Goal: Task Accomplishment & Management: Manage account settings

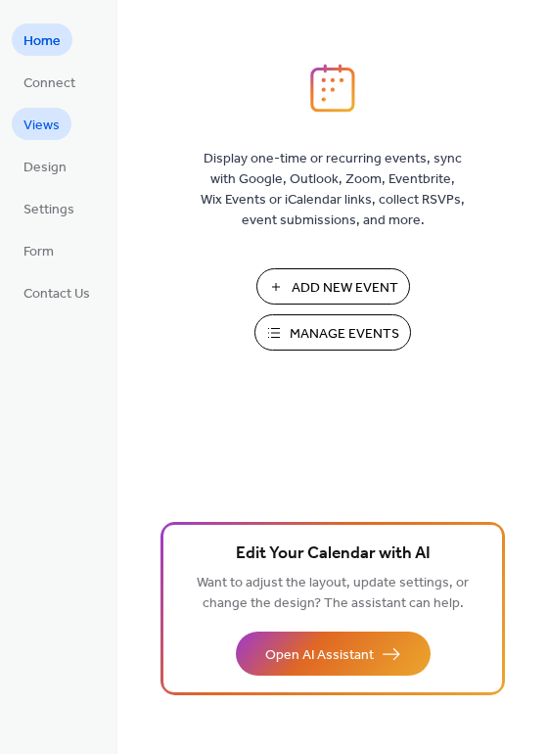
click at [45, 125] on span "Views" at bounding box center [41, 125] width 36 height 21
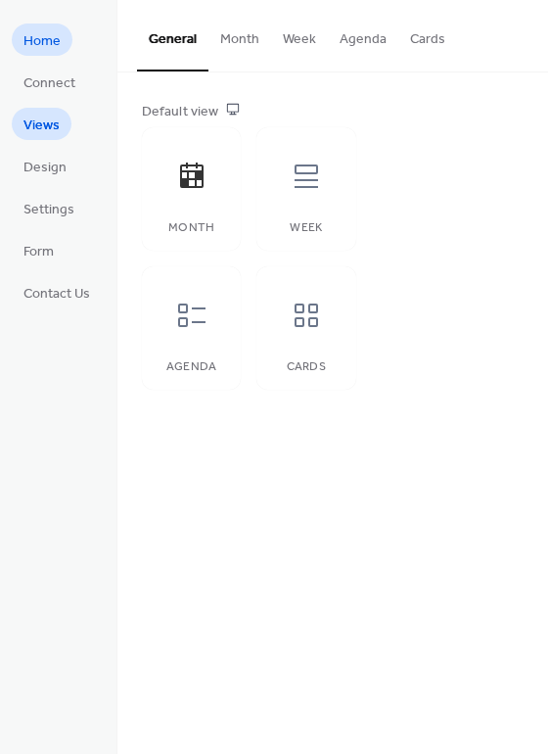
click at [31, 46] on span "Home" at bounding box center [41, 41] width 37 height 21
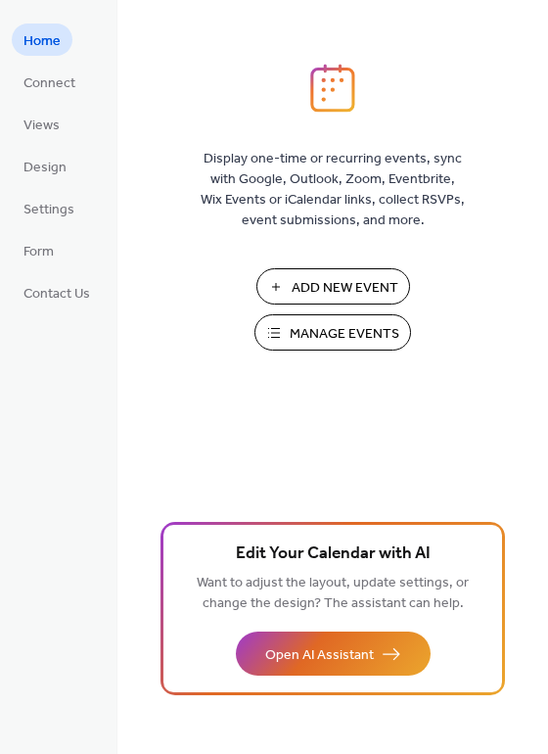
click at [293, 344] on span "Manage Events" at bounding box center [345, 334] width 110 height 21
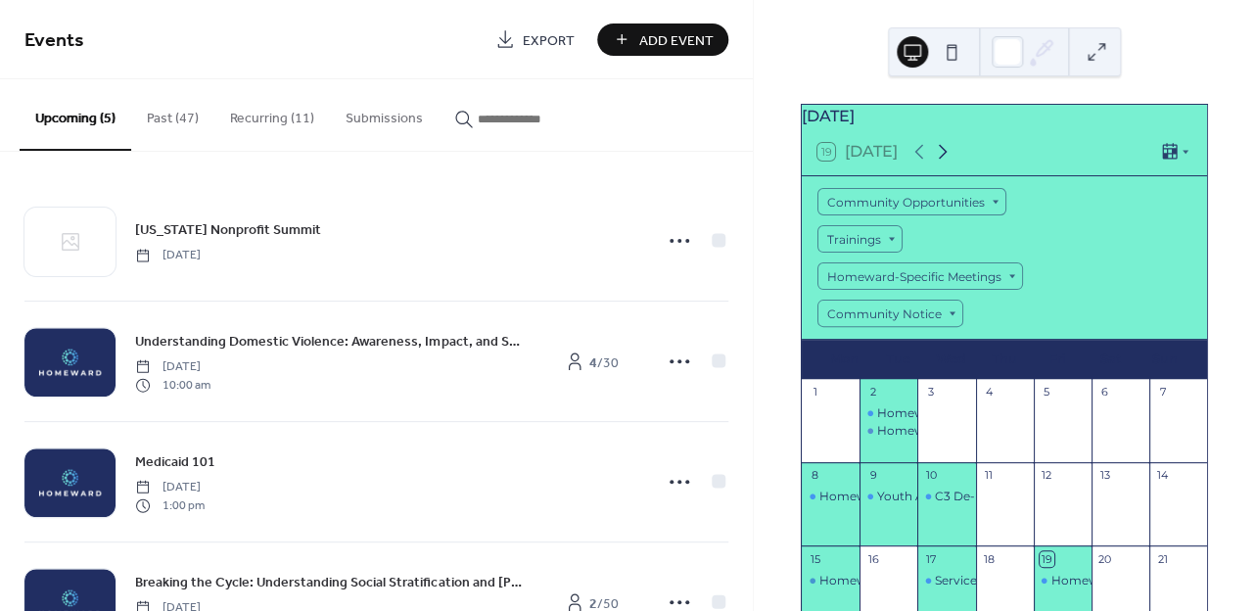
click at [946, 163] on icon at bounding box center [942, 151] width 23 height 23
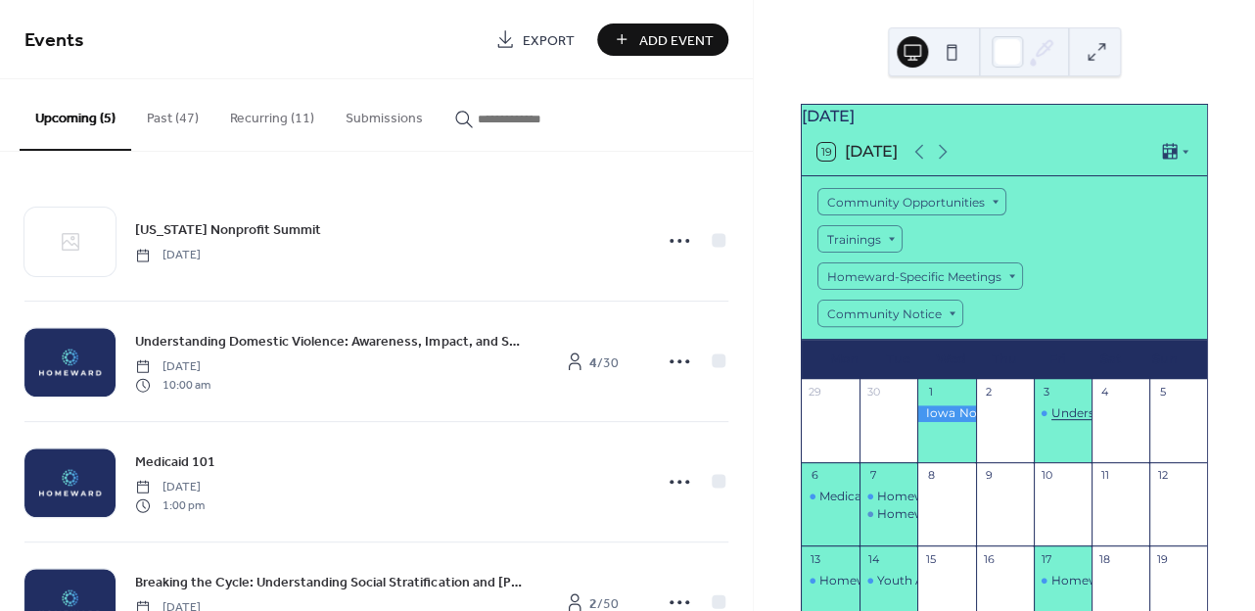
click at [1051, 422] on div "Understanding Domestic Violence: Awareness, Impact, and Support" at bounding box center [1251, 413] width 401 height 17
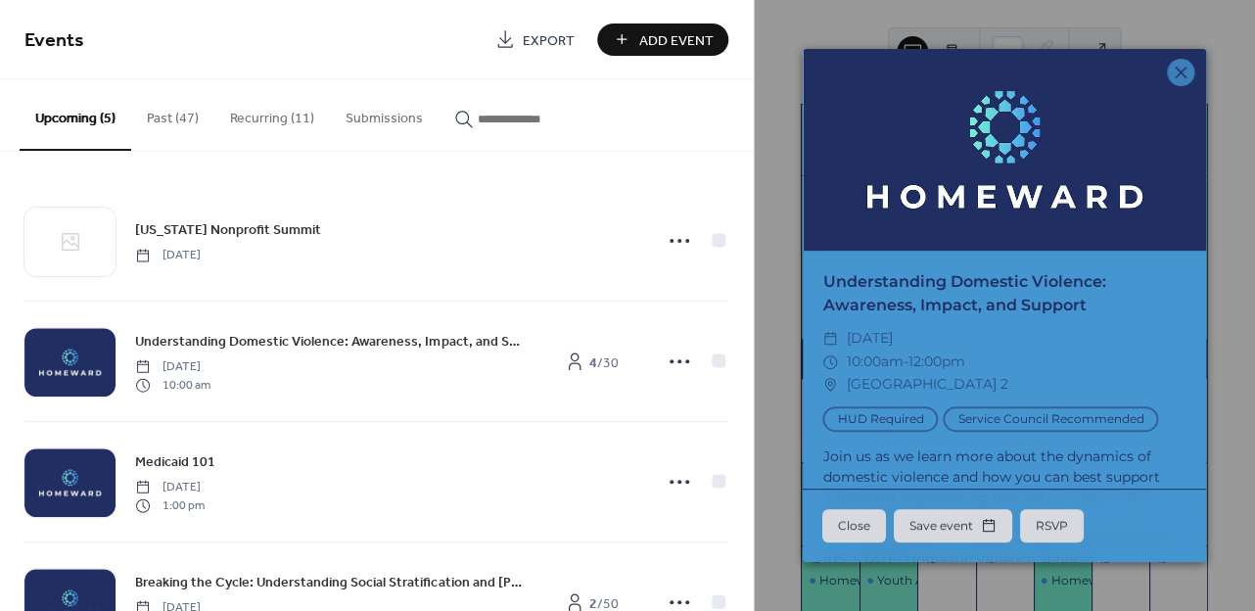
scroll to position [94, 0]
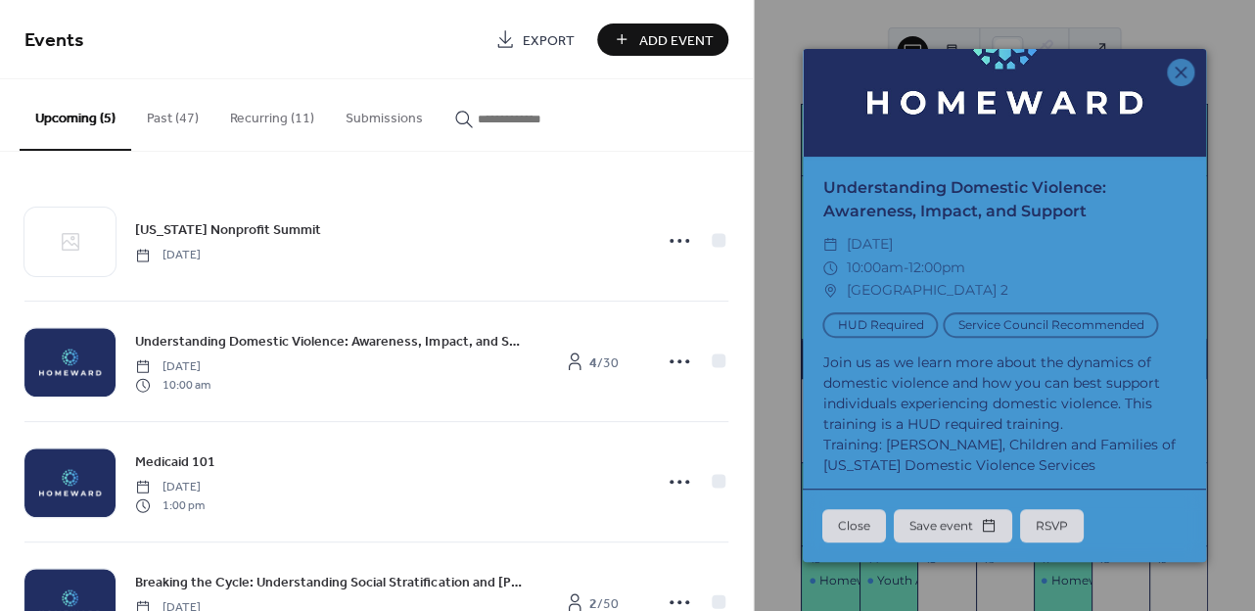
click at [905, 400] on div "Join us as we learn more about the dynamics of domestic violence and how you ca…" at bounding box center [1003, 413] width 403 height 123
click at [1180, 76] on icon at bounding box center [1179, 72] width 23 height 23
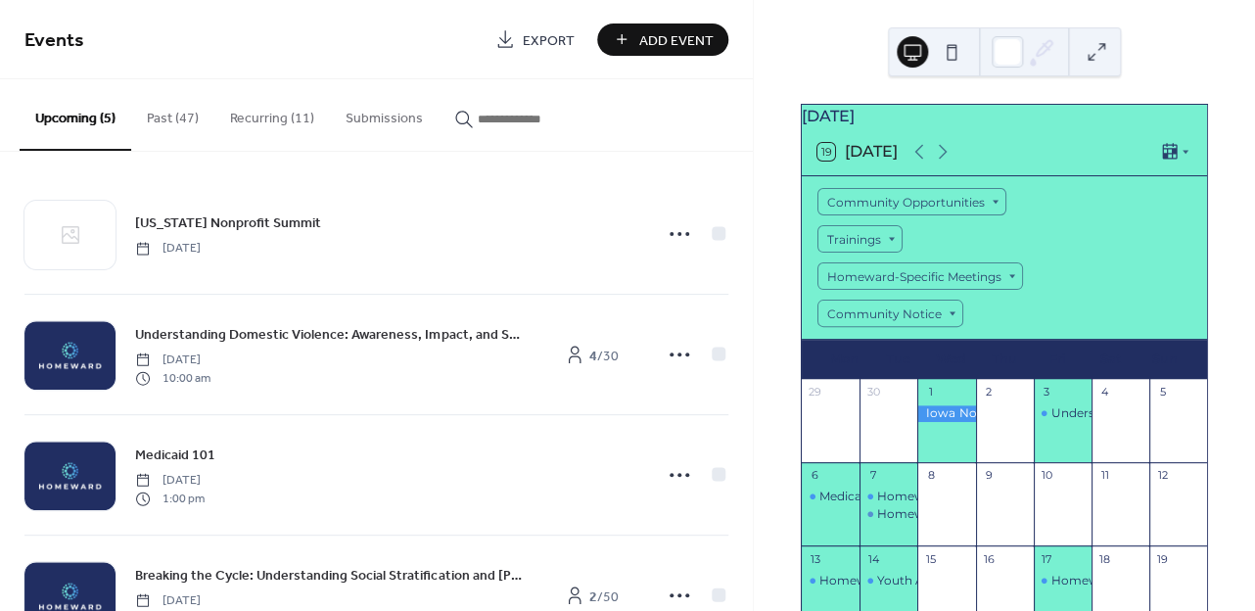
scroll to position [11, 0]
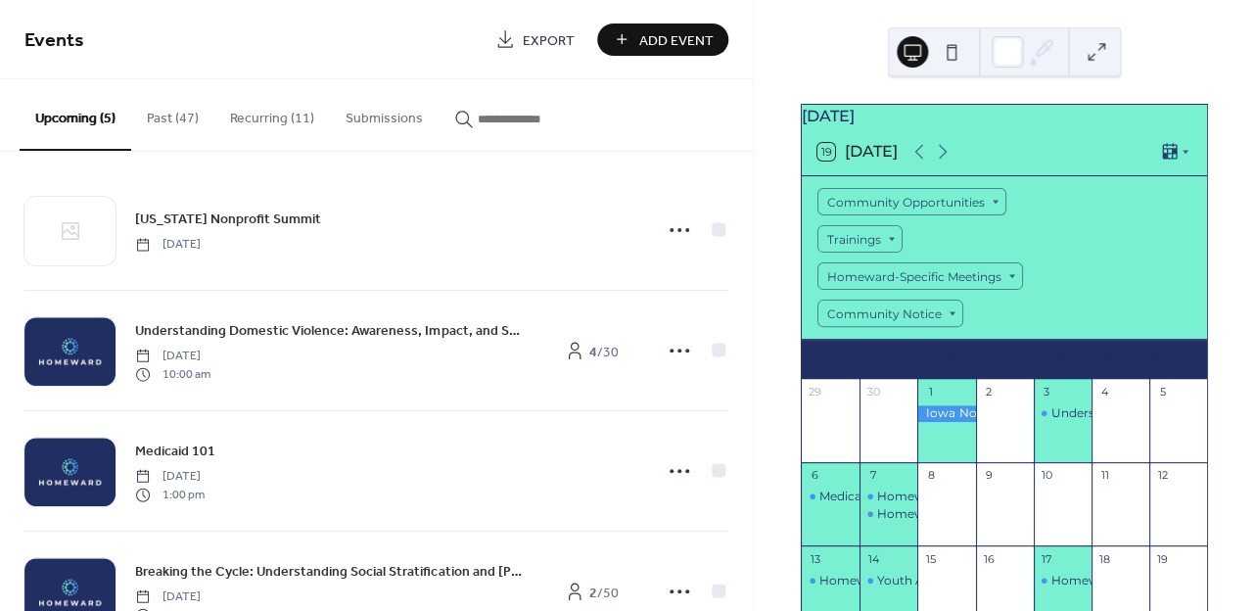
click at [378, 114] on button "Submissions" at bounding box center [384, 113] width 109 height 69
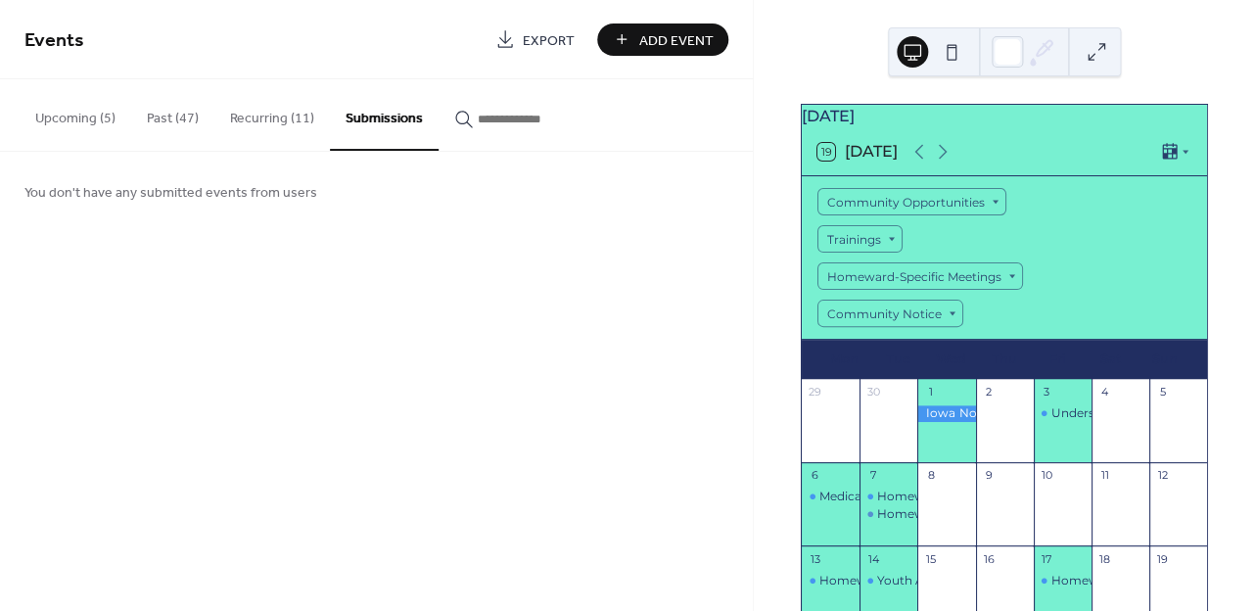
click at [55, 119] on button "Upcoming (5)" at bounding box center [76, 113] width 112 height 69
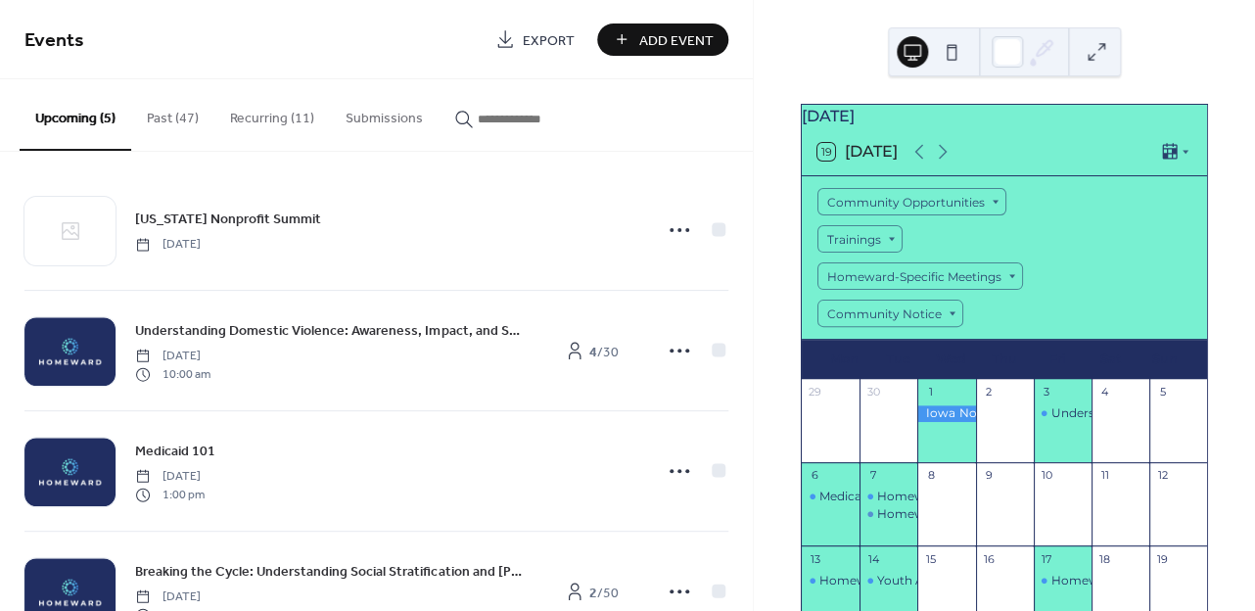
scroll to position [11, 0]
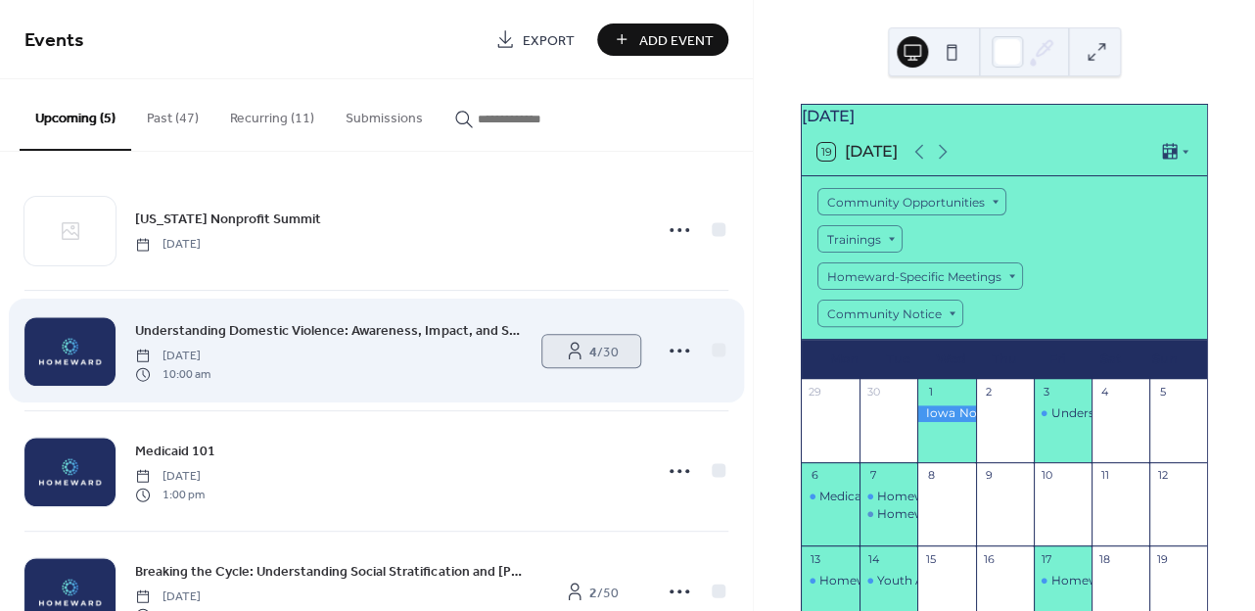
click at [597, 353] on span "4 / 30" at bounding box center [603, 352] width 29 height 21
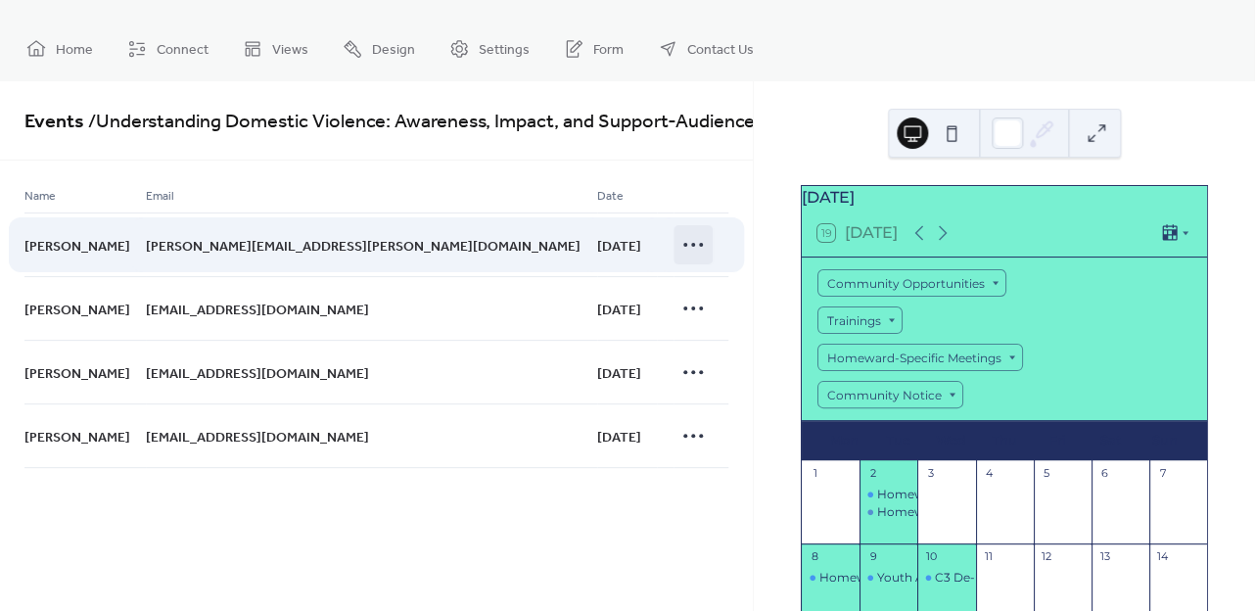
click at [697, 247] on icon at bounding box center [692, 244] width 31 height 31
